Goal: Information Seeking & Learning: Learn about a topic

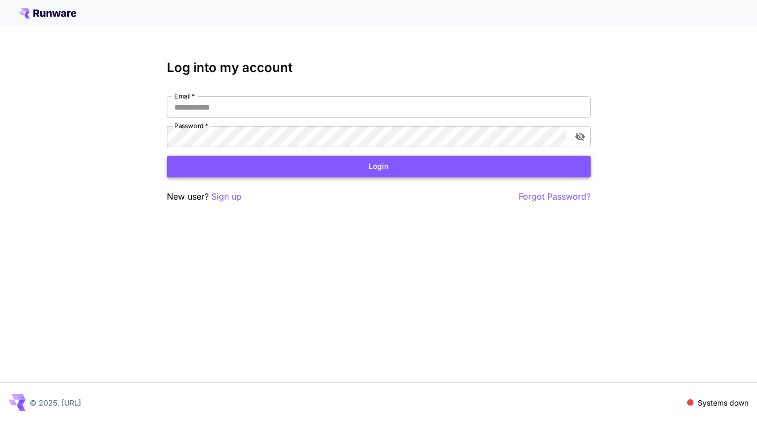
type input "**********"
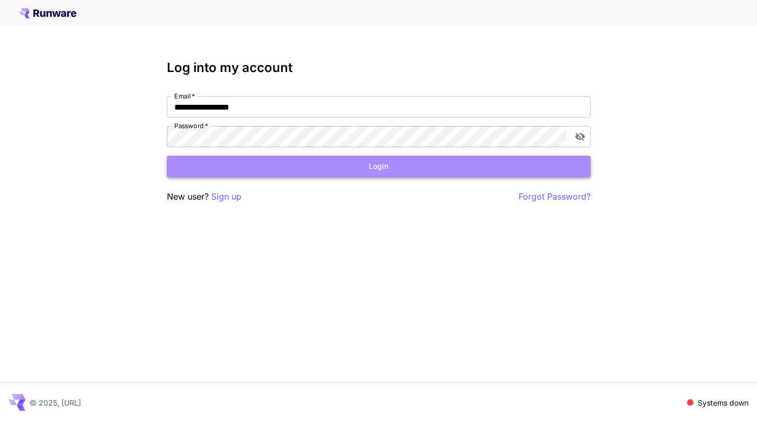
click at [393, 167] on button "Login" at bounding box center [379, 167] width 424 height 22
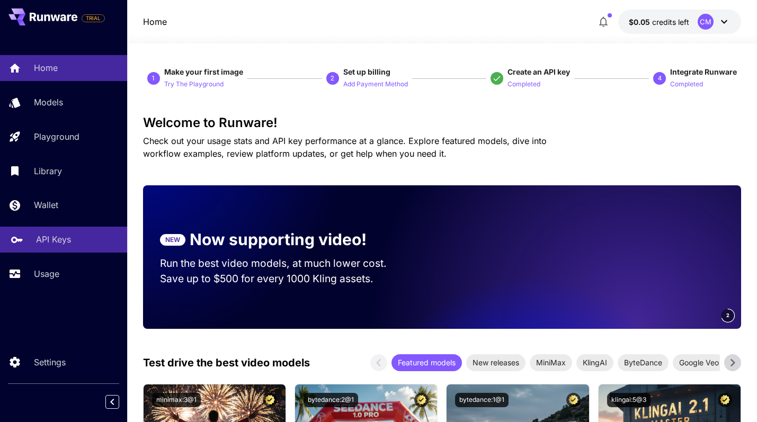
click at [45, 246] on p "API Keys" at bounding box center [53, 239] width 35 height 13
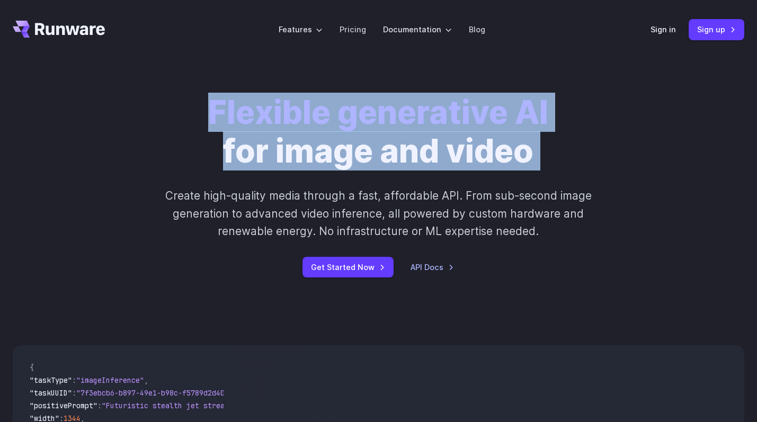
drag, startPoint x: 206, startPoint y: 105, endPoint x: 577, endPoint y: 168, distance: 376.2
click at [577, 168] on div "Flexible generative AI for image and video Create high-quality media through a …" at bounding box center [379, 185] width 586 height 184
drag, startPoint x: 208, startPoint y: 106, endPoint x: 566, endPoint y: 141, distance: 360.5
click at [566, 141] on div "Flexible generative AI for image and video Create high-quality media through a …" at bounding box center [379, 185] width 586 height 184
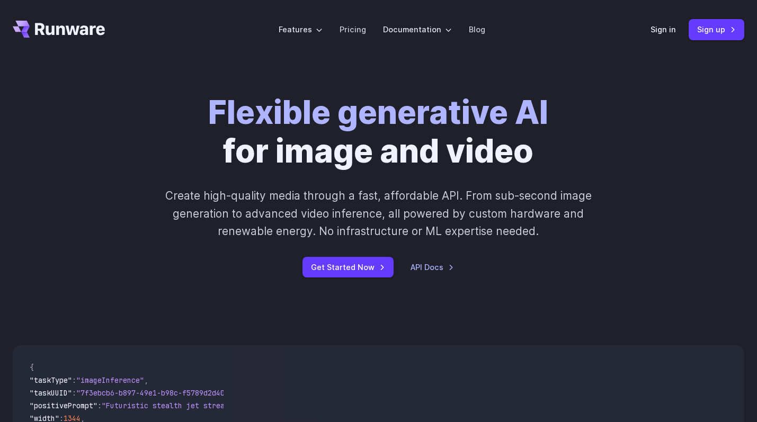
click at [576, 135] on div "Flexible generative AI for image and video Create high-quality media through a …" at bounding box center [379, 185] width 586 height 184
click at [359, 32] on link "Pricing" at bounding box center [353, 29] width 26 height 12
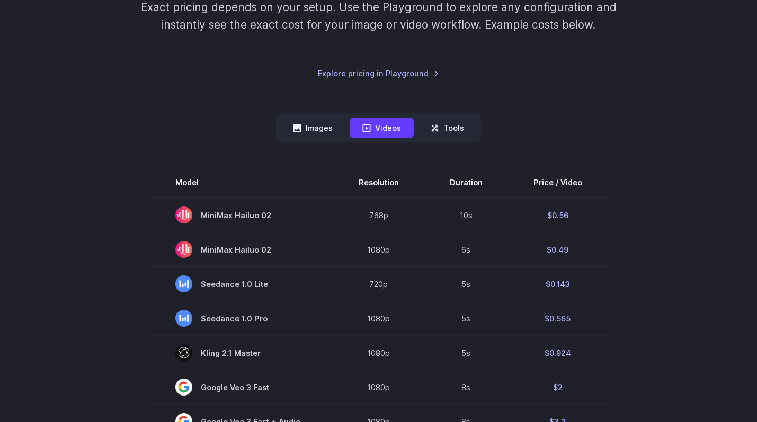
scroll to position [185, 0]
click at [444, 126] on button "Tools" at bounding box center [447, 127] width 59 height 21
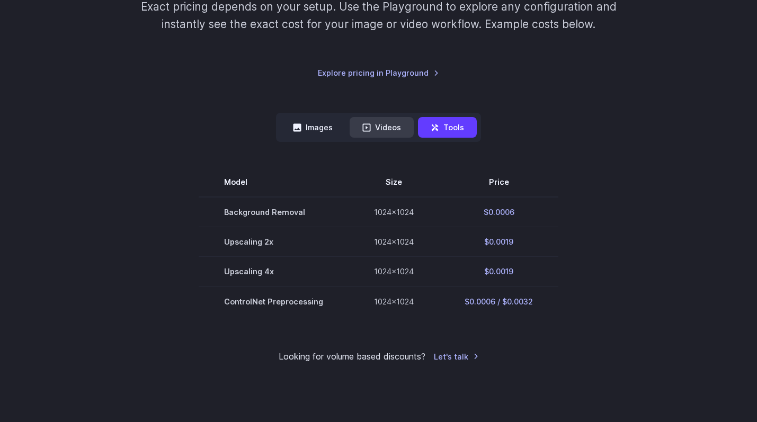
click at [400, 126] on button "Videos" at bounding box center [382, 127] width 64 height 21
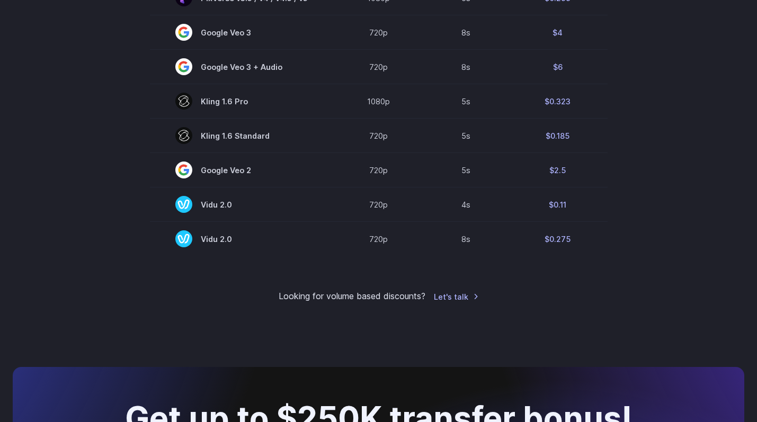
scroll to position [817, 0]
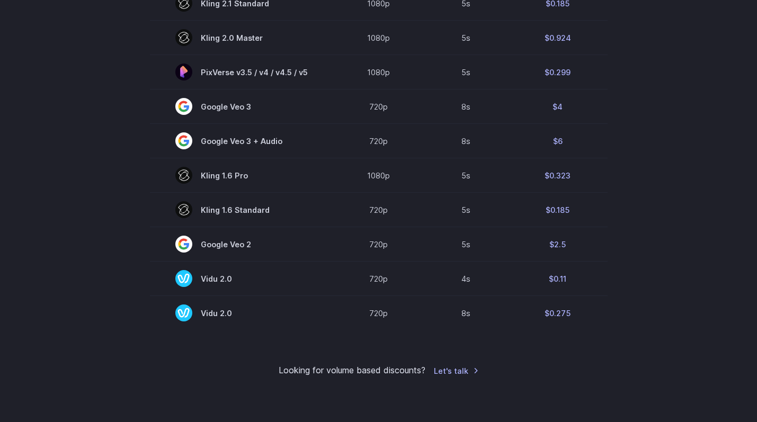
scroll to position [753, 0]
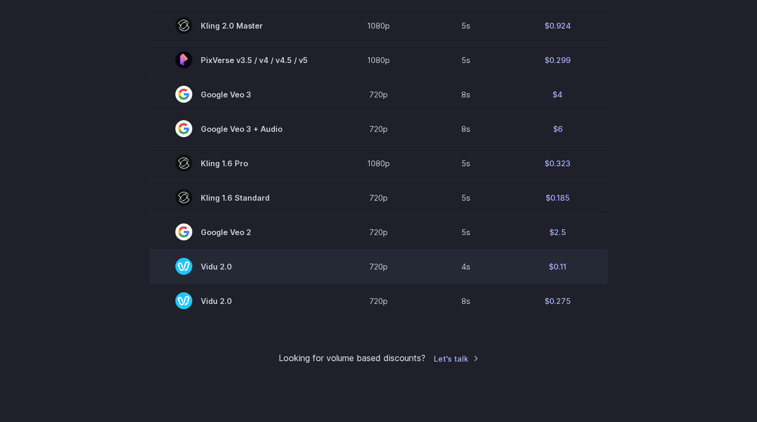
click at [241, 272] on span "Vidu 2.0" at bounding box center [241, 266] width 132 height 17
drag, startPoint x: 241, startPoint y: 272, endPoint x: 213, endPoint y: 272, distance: 27.6
click at [213, 272] on span "Vidu 2.0" at bounding box center [241, 266] width 132 height 17
drag, startPoint x: 205, startPoint y: 272, endPoint x: 233, endPoint y: 272, distance: 28.1
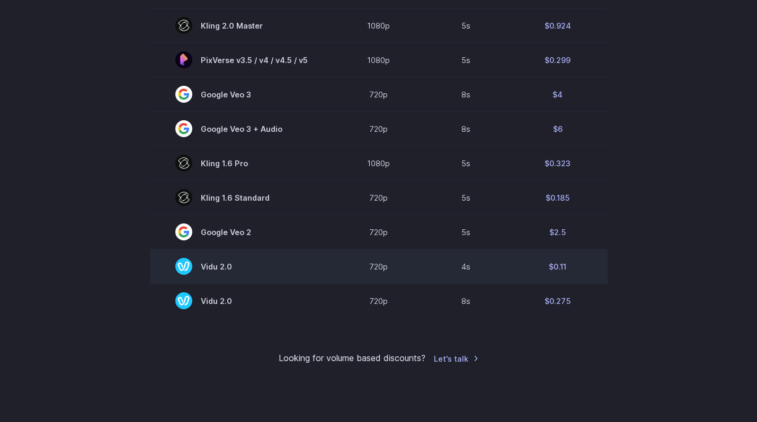
click at [233, 272] on span "Vidu 2.0" at bounding box center [241, 266] width 132 height 17
copy span "Vidu 2.0"
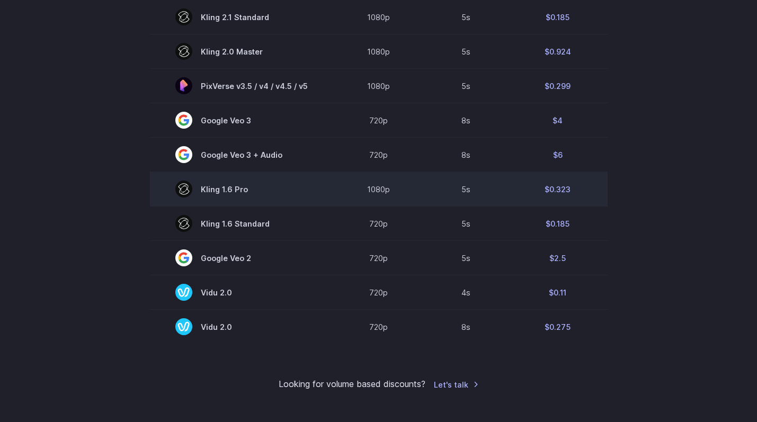
scroll to position [721, 0]
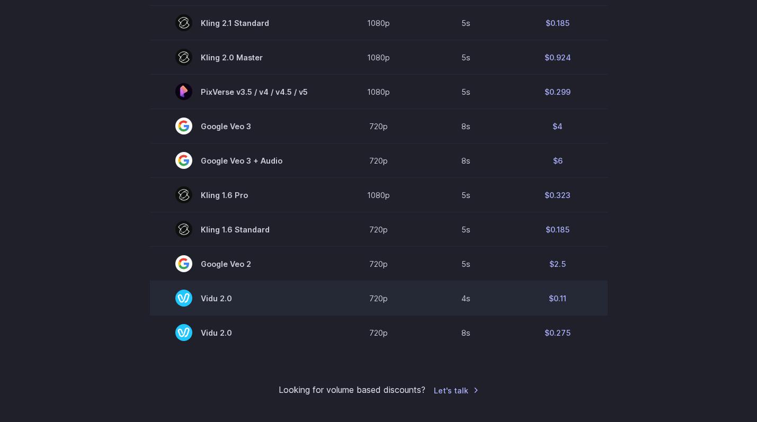
click at [188, 305] on rect at bounding box center [183, 298] width 17 height 17
click at [223, 304] on span "Vidu 2.0" at bounding box center [241, 298] width 132 height 17
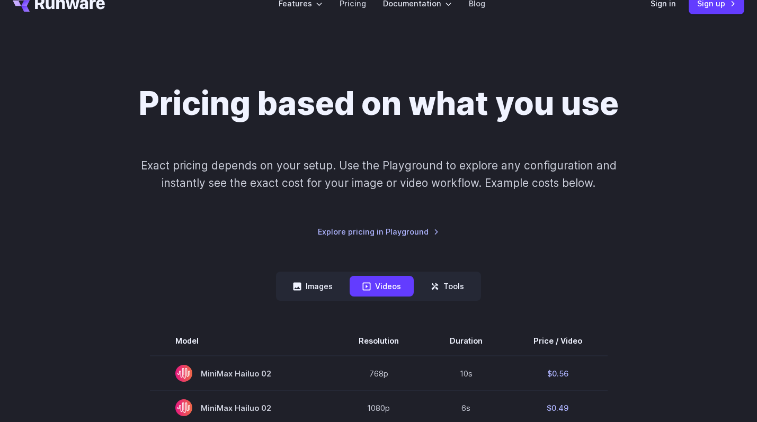
scroll to position [0, 0]
